Goal: Task Accomplishment & Management: Use online tool/utility

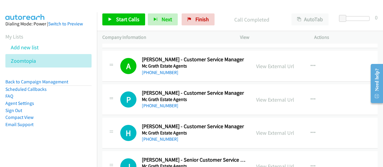
scroll to position [1438, 0]
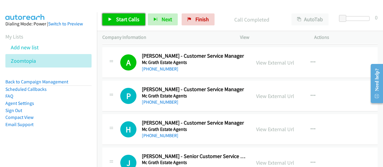
click at [122, 18] on span "Start Calls" at bounding box center [127, 19] width 23 height 7
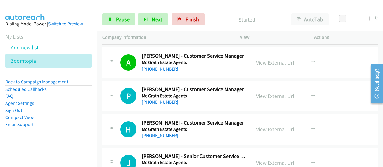
click at [217, 7] on div at bounding box center [189, 11] width 378 height 23
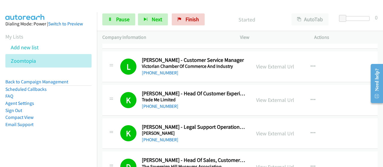
scroll to position [0, 0]
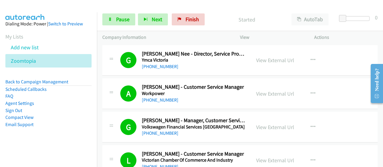
click at [66, 151] on aside "Dialing Mode: Power | Switch to Preview My Lists Add new list Zoomtopia Back to…" at bounding box center [48, 83] width 97 height 143
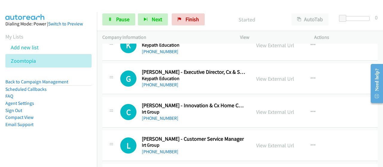
scroll to position [1857, 0]
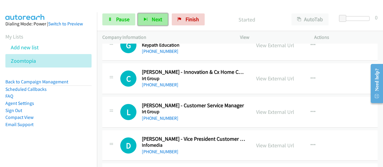
click at [153, 20] on span "Next" at bounding box center [157, 19] width 10 height 7
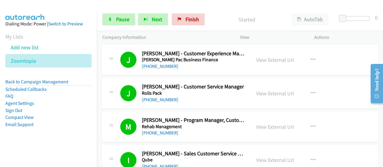
scroll to position [539, 0]
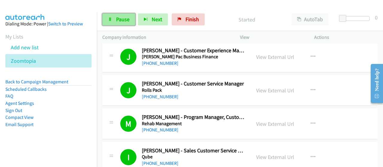
click at [114, 22] on link "Pause" at bounding box center [118, 19] width 33 height 12
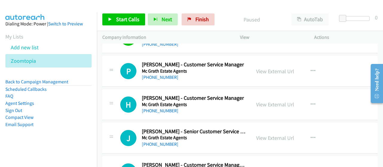
scroll to position [1468, 0]
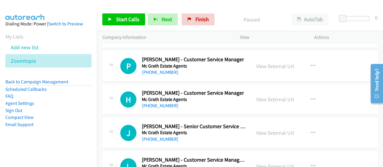
click at [198, 102] on div "[PHONE_NUMBER]" at bounding box center [194, 105] width 104 height 7
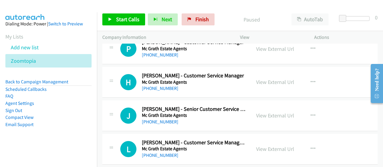
scroll to position [1498, 0]
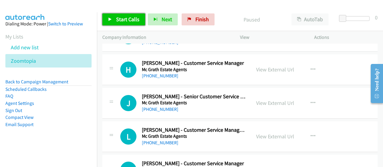
click at [127, 17] on span "Start Calls" at bounding box center [127, 19] width 23 height 7
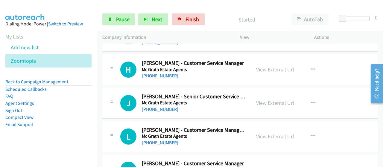
click at [228, 106] on div "[PHONE_NUMBER]" at bounding box center [194, 109] width 104 height 7
click at [271, 100] on link "View External Url" at bounding box center [275, 103] width 38 height 7
click at [188, 21] on span "Finish" at bounding box center [192, 19] width 13 height 7
click at [116, 17] on span "Pause" at bounding box center [122, 19] width 13 height 7
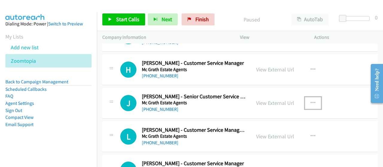
click at [312, 101] on icon "button" at bounding box center [313, 103] width 5 height 5
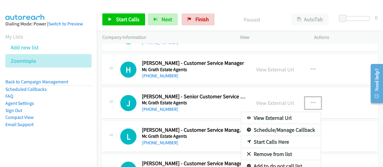
click at [259, 136] on link "Start Calls Here" at bounding box center [281, 142] width 80 height 12
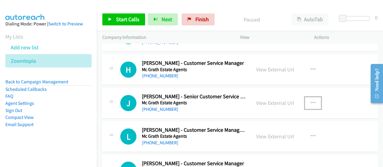
click at [308, 99] on button "button" at bounding box center [313, 103] width 16 height 12
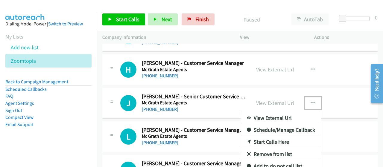
click at [258, 138] on link "Start Calls Here" at bounding box center [281, 142] width 80 height 12
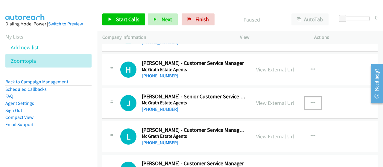
click at [193, 106] on div "[PHONE_NUMBER]" at bounding box center [194, 109] width 104 height 7
click at [276, 100] on link "View External Url" at bounding box center [275, 103] width 38 height 7
click at [312, 101] on icon "button" at bounding box center [313, 103] width 5 height 5
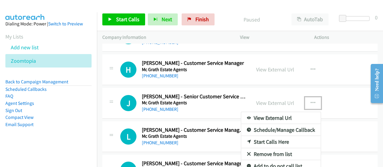
click at [253, 136] on link "Start Calls Here" at bounding box center [281, 142] width 80 height 12
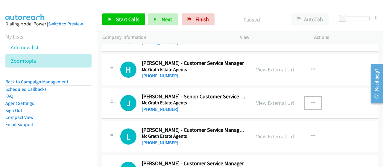
click at [311, 101] on icon "button" at bounding box center [313, 103] width 5 height 5
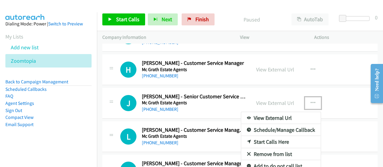
click at [258, 137] on link "Start Calls Here" at bounding box center [281, 142] width 80 height 12
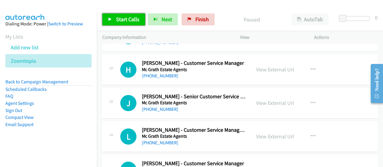
click at [123, 21] on span "Start Calls" at bounding box center [127, 19] width 23 height 7
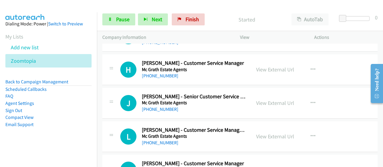
click at [209, 134] on h5 "Mc Grath Estate Agents" at bounding box center [194, 137] width 104 height 6
click at [271, 133] on link "View External Url" at bounding box center [275, 136] width 38 height 7
click at [208, 106] on div "[PHONE_NUMBER]" at bounding box center [194, 109] width 104 height 7
click at [161, 107] on link "[PHONE_NUMBER]" at bounding box center [160, 110] width 37 height 6
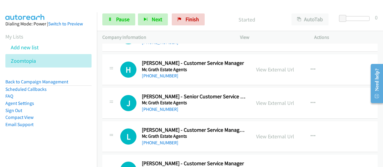
click at [202, 94] on h2 "[PERSON_NAME] - Senior Customer Service Manager" at bounding box center [194, 96] width 104 height 7
click at [312, 101] on icon "button" at bounding box center [313, 103] width 5 height 5
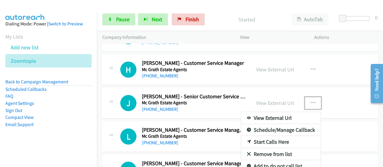
click at [256, 137] on link "Start Calls Here" at bounding box center [281, 142] width 80 height 12
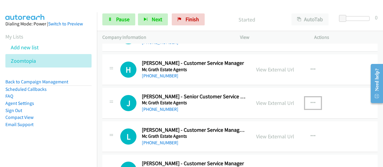
click at [192, 100] on h5 "Mc Grath Estate Agents" at bounding box center [194, 103] width 104 height 6
click at [307, 99] on button "button" at bounding box center [313, 103] width 16 height 12
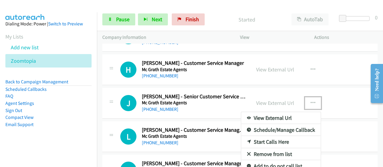
click at [253, 137] on link "Start Calls Here" at bounding box center [281, 142] width 80 height 12
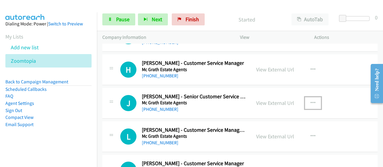
click at [209, 94] on h2 "[PERSON_NAME] - Senior Customer Service Manager" at bounding box center [194, 96] width 104 height 7
click at [185, 100] on h5 "Mc Grath Estate Agents" at bounding box center [194, 103] width 104 height 6
click at [311, 67] on icon "button" at bounding box center [313, 69] width 5 height 5
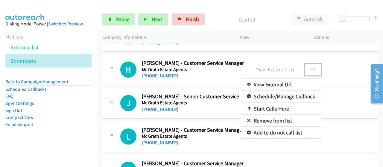
click at [267, 103] on link "Start Calls Here" at bounding box center [281, 109] width 80 height 12
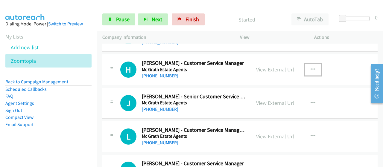
click at [312, 67] on icon "button" at bounding box center [313, 69] width 5 height 5
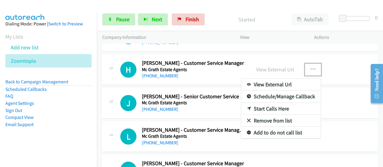
click at [209, 68] on div at bounding box center [191, 83] width 383 height 167
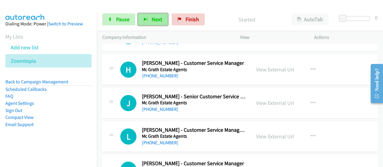
click at [156, 15] on button "Next" at bounding box center [153, 19] width 30 height 12
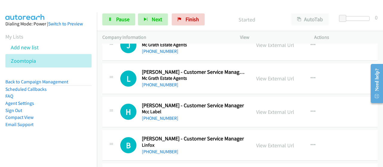
scroll to position [1588, 0]
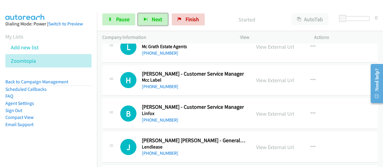
click at [185, 77] on h5 "Mcc Label" at bounding box center [194, 80] width 104 height 6
click at [274, 77] on link "View External Url" at bounding box center [275, 80] width 38 height 7
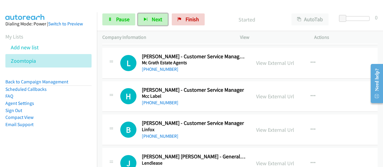
scroll to position [1558, 0]
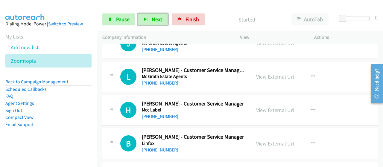
click at [200, 113] on div "[PHONE_NUMBER]" at bounding box center [194, 116] width 104 height 7
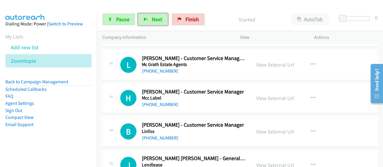
scroll to position [1588, 0]
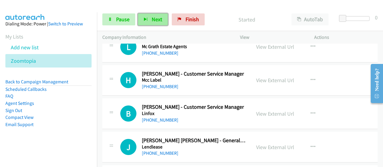
click at [157, 20] on span "Next" at bounding box center [157, 19] width 10 height 7
click at [260, 111] on link "View External Url" at bounding box center [275, 114] width 38 height 7
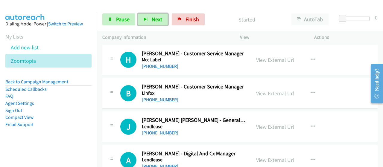
scroll to position [1618, 0]
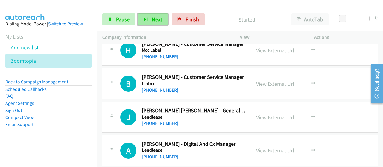
click at [159, 21] on span "Next" at bounding box center [157, 19] width 10 height 7
click at [247, 123] on div "J Callback Scheduled [PERSON_NAME] [PERSON_NAME] - General Manager Digital Expe…" at bounding box center [240, 117] width 276 height 31
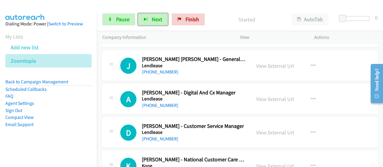
scroll to position [1678, 0]
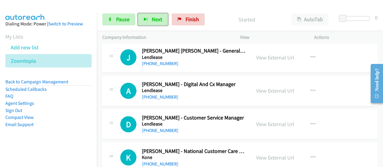
click at [237, 82] on h2 "[PERSON_NAME] - Digital And Cx Manager" at bounding box center [194, 84] width 104 height 7
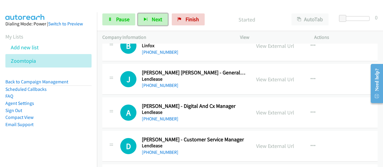
scroll to position [1648, 0]
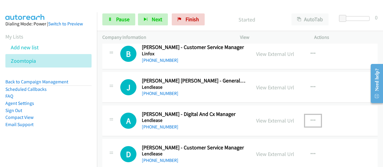
click at [311, 119] on icon "button" at bounding box center [313, 121] width 5 height 5
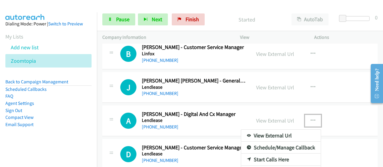
click at [254, 154] on link "Start Calls Here" at bounding box center [281, 160] width 80 height 12
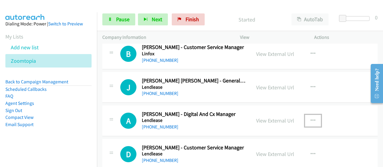
click at [230, 118] on h5 "Lendlease" at bounding box center [194, 121] width 104 height 6
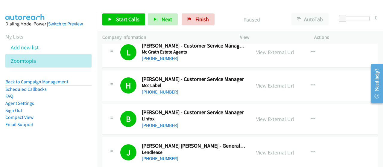
scroll to position [1588, 0]
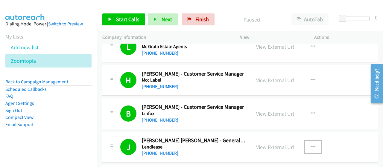
click at [311, 145] on icon "button" at bounding box center [313, 147] width 5 height 5
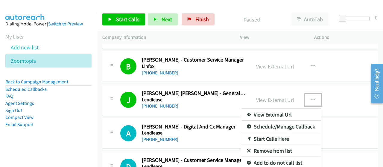
scroll to position [1648, 0]
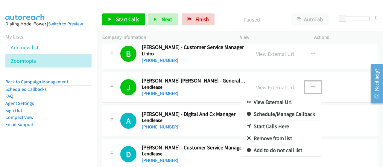
click at [263, 121] on link "Start Calls Here" at bounding box center [281, 127] width 80 height 12
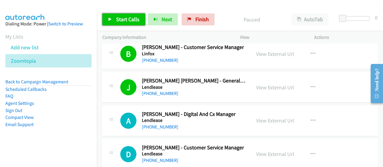
click at [131, 19] on span "Start Calls" at bounding box center [127, 19] width 23 height 7
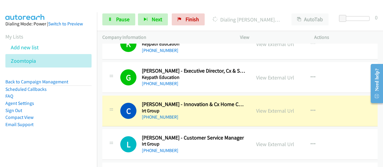
scroll to position [1857, 0]
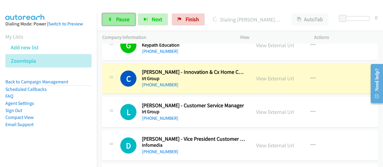
click at [121, 19] on span "Pause" at bounding box center [122, 19] width 13 height 7
